Goal: Task Accomplishment & Management: Complete application form

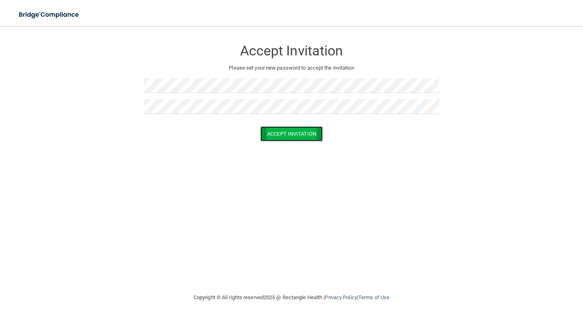
click at [279, 132] on button "Accept Invitation" at bounding box center [292, 133] width 62 height 15
click at [284, 147] on button "Accept Invitation" at bounding box center [292, 145] width 62 height 15
click at [316, 146] on button "Accept Invitation" at bounding box center [292, 145] width 62 height 15
click at [290, 147] on button "Accept Invitation" at bounding box center [292, 145] width 62 height 15
click at [268, 166] on div "Accept Invitation Please set your new password to accept the invitation Token i…" at bounding box center [291, 159] width 551 height 251
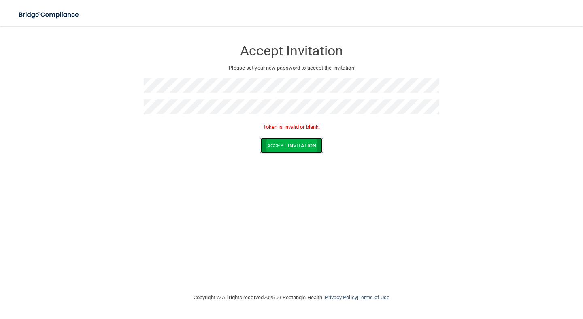
click at [282, 147] on button "Accept Invitation" at bounding box center [292, 145] width 62 height 15
click at [288, 151] on button "Accept Invitation" at bounding box center [292, 145] width 62 height 15
click at [408, 50] on h3 "Accept Invitation" at bounding box center [292, 50] width 296 height 15
click at [226, 114] on div at bounding box center [292, 109] width 296 height 21
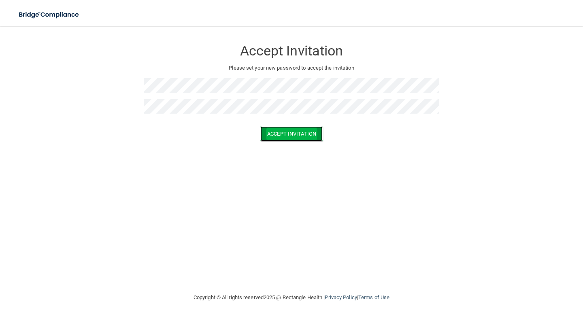
click at [299, 133] on button "Accept Invitation" at bounding box center [292, 133] width 62 height 15
click at [302, 147] on button "Accept Invitation" at bounding box center [292, 145] width 62 height 15
click at [299, 147] on button "Accept Invitation" at bounding box center [292, 145] width 62 height 15
click at [270, 144] on button "Accept Invitation" at bounding box center [292, 145] width 62 height 15
click at [281, 143] on button "Accept Invitation" at bounding box center [292, 145] width 62 height 15
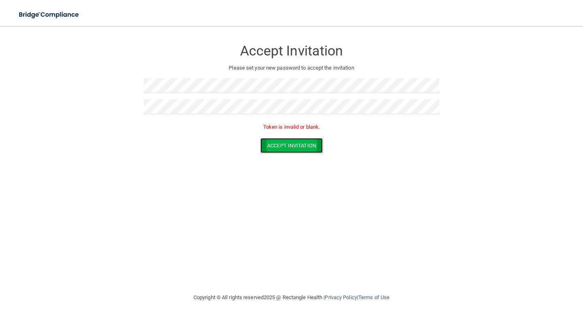
click at [281, 143] on button "Accept Invitation" at bounding box center [292, 145] width 62 height 15
click at [271, 148] on button "Accept Invitation" at bounding box center [292, 145] width 62 height 15
